Goal: Task Accomplishment & Management: Manage account settings

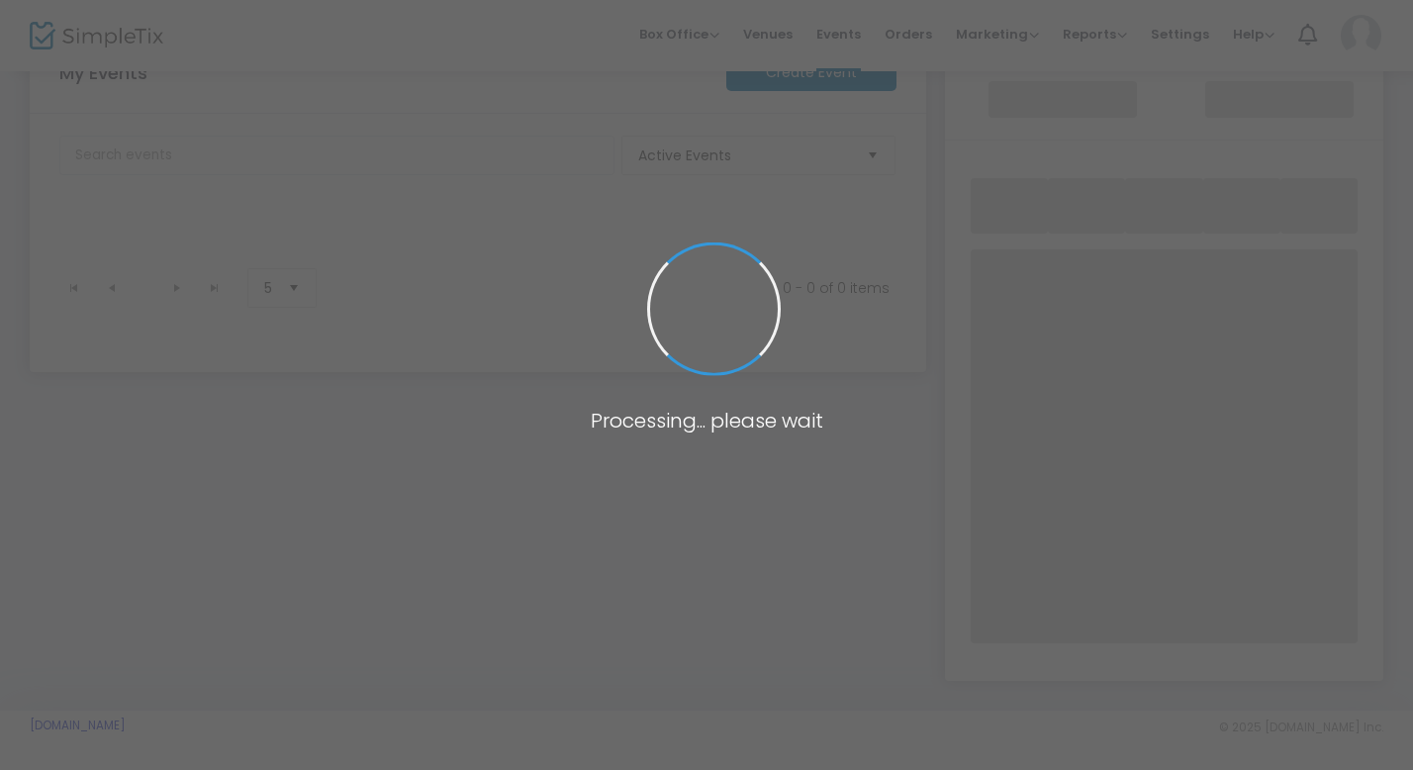
scroll to position [198, 0]
